Goal: Information Seeking & Learning: Learn about a topic

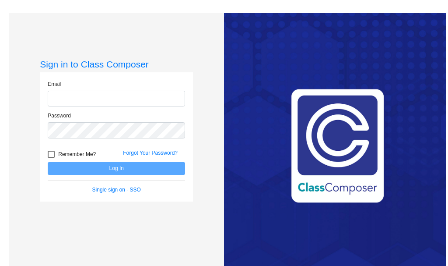
type input "[EMAIL_ADDRESS][DOMAIN_NAME]"
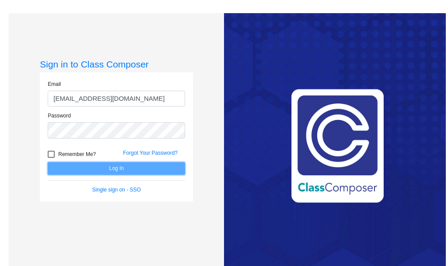
click at [109, 166] on button "Log In" at bounding box center [116, 168] width 137 height 13
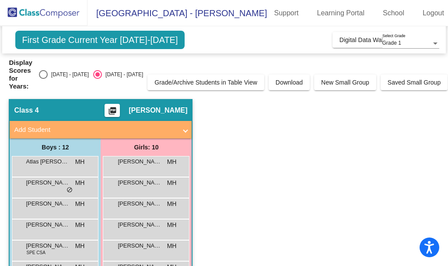
click at [48, 72] on div "Select an option" at bounding box center [43, 74] width 9 height 9
click at [43, 79] on input "[DATE] - [DATE]" at bounding box center [43, 79] width 0 height 0
radio input "true"
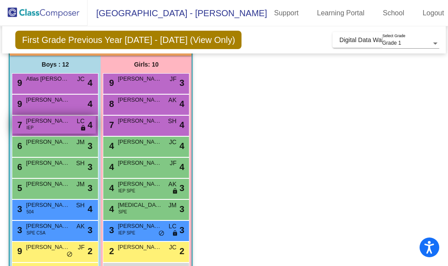
scroll to position [53, 0]
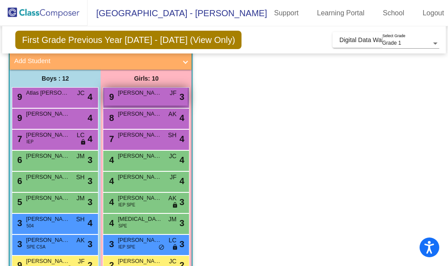
click at [148, 94] on span "[PERSON_NAME]" at bounding box center [140, 92] width 44 height 9
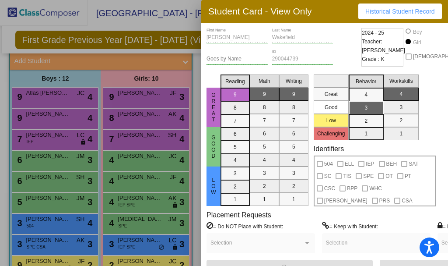
drag, startPoint x: 301, startPoint y: 12, endPoint x: 215, endPoint y: -26, distance: 93.8
click at [215, 0] on html "Accessibility Screen-Reader Guide, Feedback, and Issue Reporting | New window […" at bounding box center [224, 133] width 448 height 266
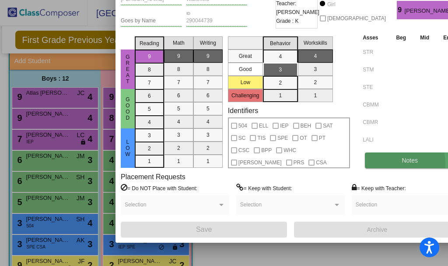
click at [372, 163] on button "Notes" at bounding box center [410, 160] width 90 height 16
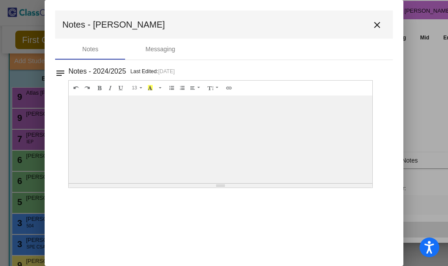
drag, startPoint x: 385, startPoint y: 31, endPoint x: 364, endPoint y: 28, distance: 20.4
click at [385, 31] on mat-toolbar "Notes - [PERSON_NAME] close" at bounding box center [223, 24] width 337 height 28
click at [377, 26] on mat-icon "close" at bounding box center [377, 25] width 10 height 10
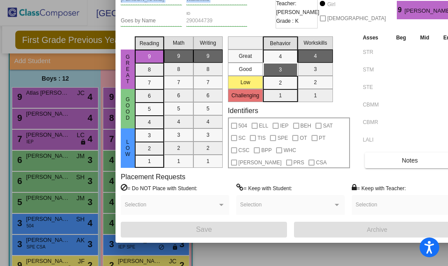
drag, startPoint x: 118, startPoint y: 49, endPoint x: 114, endPoint y: 86, distance: 37.0
click at [114, 86] on div "Student Card - View Only Historical Student Record [PERSON_NAME] First Name [PE…" at bounding box center [224, 133] width 448 height 266
click at [2, 35] on div at bounding box center [224, 133] width 448 height 266
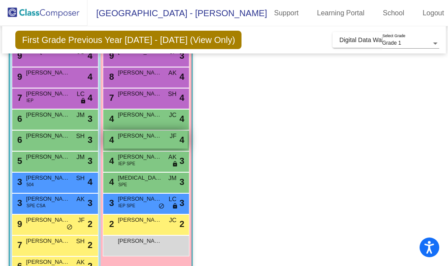
scroll to position [140, 0]
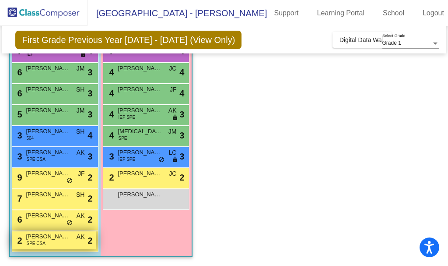
click at [45, 240] on span "SPE CSA" at bounding box center [35, 243] width 19 height 7
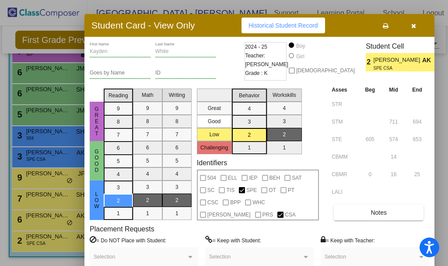
drag, startPoint x: 273, startPoint y: 12, endPoint x: 157, endPoint y: 25, distance: 116.7
click at [157, 25] on h3 "Student Card - View Only" at bounding box center [143, 25] width 104 height 11
click at [399, 24] on button "button" at bounding box center [413, 25] width 28 height 16
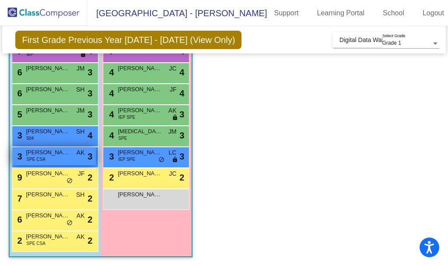
click at [52, 159] on div "3 [PERSON_NAME] SPE CSA AK lock do_not_disturb_alt 3" at bounding box center [54, 156] width 84 height 18
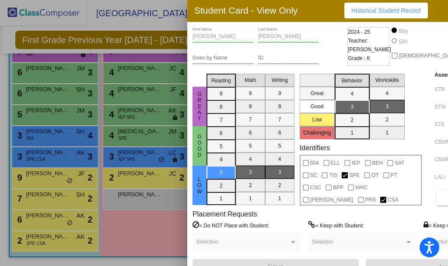
drag, startPoint x: 300, startPoint y: 10, endPoint x: 230, endPoint y: 21, distance: 71.2
click at [196, 14] on h3 "Student Card - View Only" at bounding box center [246, 10] width 104 height 11
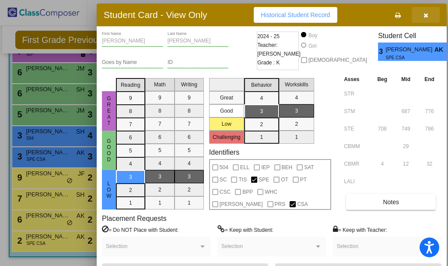
click at [423, 14] on icon "button" at bounding box center [425, 15] width 5 height 6
